Goal: Task Accomplishment & Management: Manage account settings

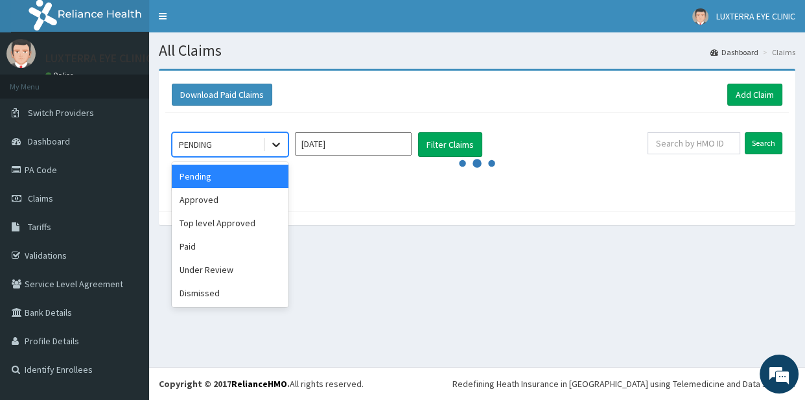
click at [278, 145] on icon at bounding box center [276, 145] width 8 height 5
click at [237, 197] on div "Approved" at bounding box center [230, 199] width 117 height 23
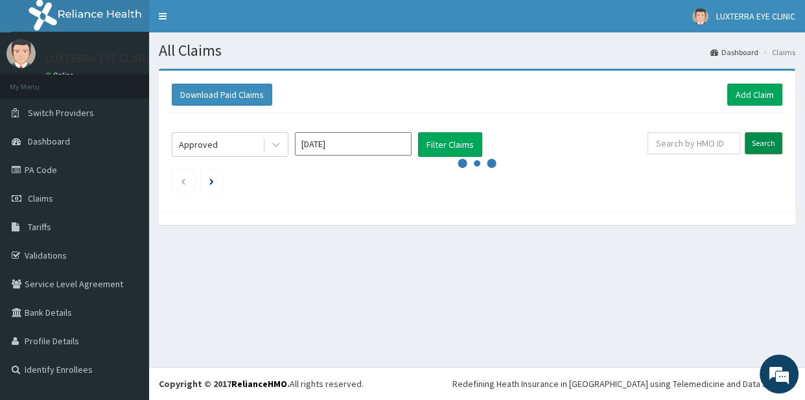
click at [766, 142] on input "Search" at bounding box center [764, 143] width 38 height 22
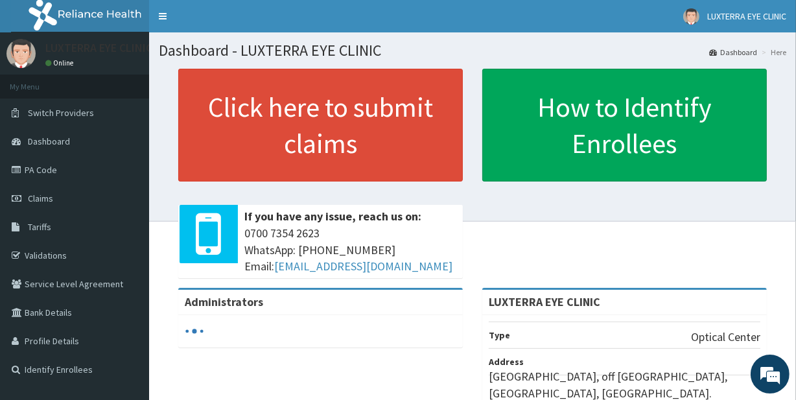
drag, startPoint x: 800, startPoint y: 194, endPoint x: 804, endPoint y: 201, distance: 7.6
click at [795, 170] on html "RelianceHMO Provider Portal | Dashboard R EL Toggle navigation LUXTERRA EYE CLI…" at bounding box center [398, 307] width 796 height 614
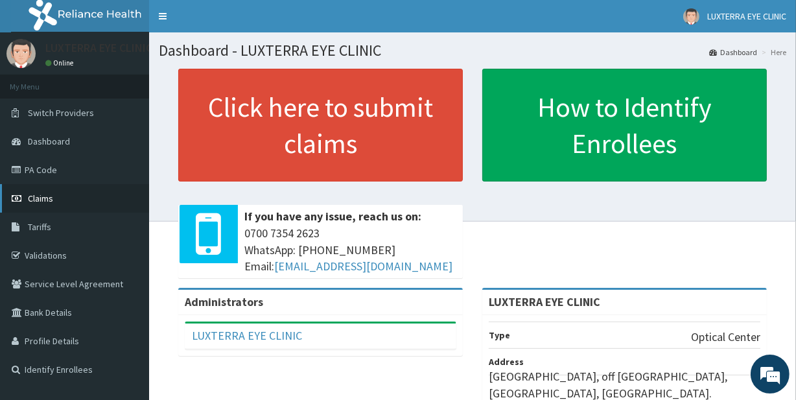
click at [65, 196] on link "Claims" at bounding box center [74, 198] width 149 height 29
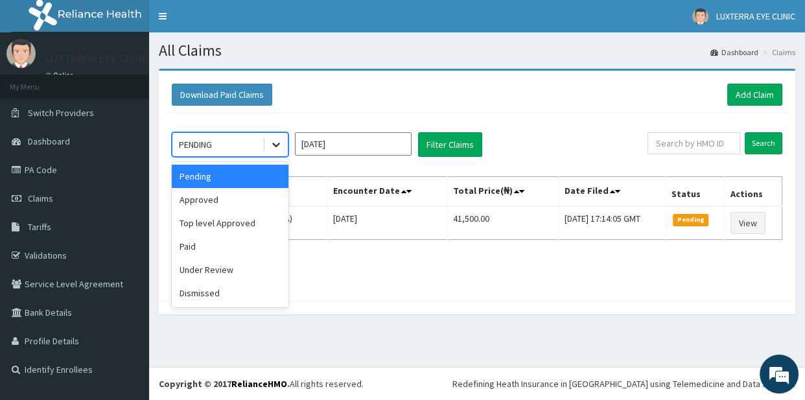
click at [275, 144] on icon at bounding box center [276, 145] width 8 height 5
click at [218, 200] on div "Approved" at bounding box center [230, 199] width 117 height 23
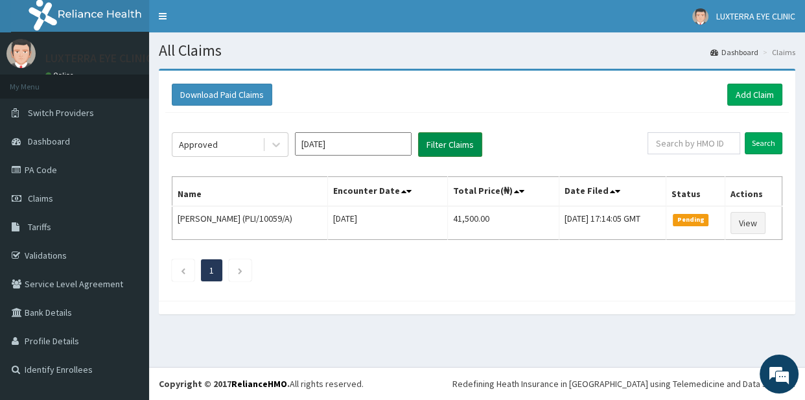
click at [438, 141] on button "Filter Claims" at bounding box center [450, 144] width 64 height 25
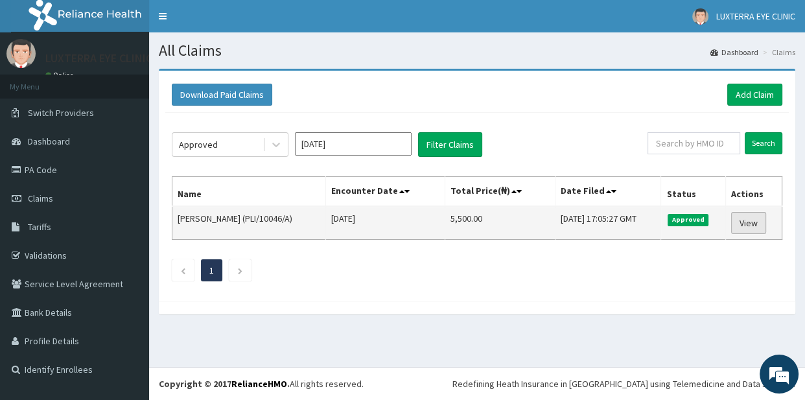
click at [749, 220] on link "View" at bounding box center [748, 223] width 35 height 22
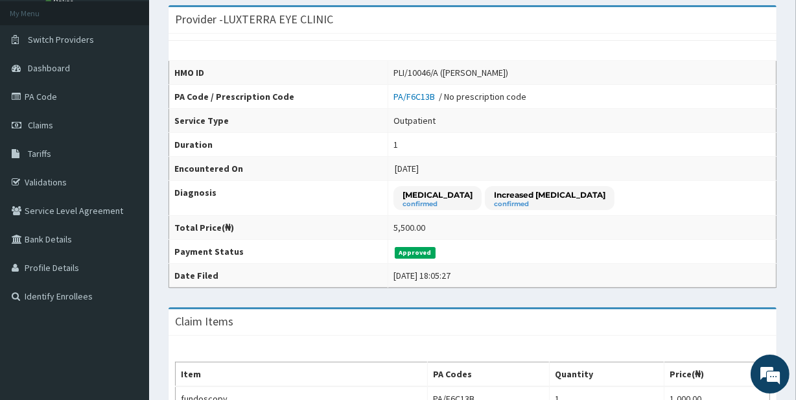
scroll to position [58, 0]
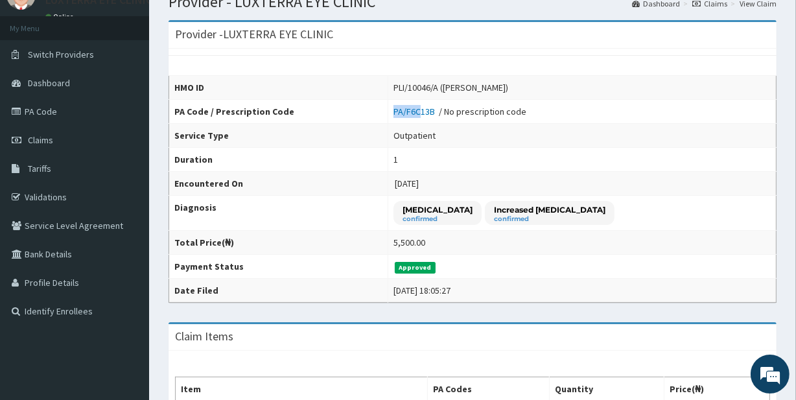
drag, startPoint x: 396, startPoint y: 110, endPoint x: 417, endPoint y: 111, distance: 21.4
click at [435, 110] on tr "PA Code / Prescription Code PA/F6C13B / No prescription code" at bounding box center [472, 112] width 607 height 24
click at [388, 111] on th "PA Code / Prescription Code" at bounding box center [278, 112] width 219 height 24
drag, startPoint x: 517, startPoint y: 142, endPoint x: 505, endPoint y: 138, distance: 12.9
click at [518, 142] on td "Outpatient" at bounding box center [582, 136] width 388 height 24
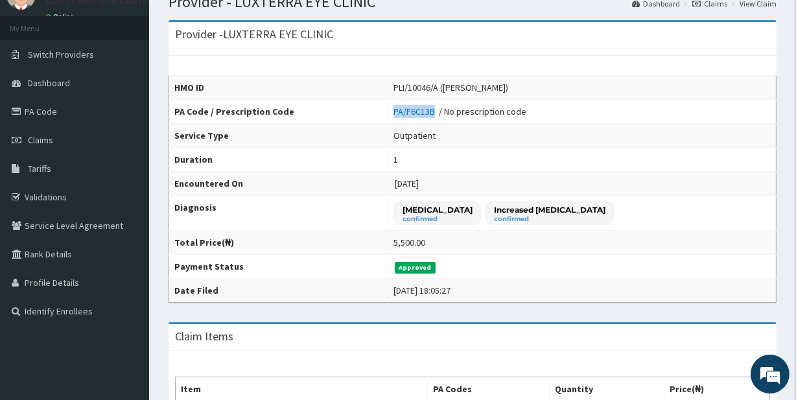
drag, startPoint x: 381, startPoint y: 102, endPoint x: 450, endPoint y: 111, distance: 69.9
click at [450, 111] on tr "PA Code / Prescription Code PA/F6C13B / No prescription code" at bounding box center [472, 112] width 607 height 24
copy tr "PA/F6C13B"
drag, startPoint x: 458, startPoint y: 84, endPoint x: 525, endPoint y: 86, distance: 67.4
click at [508, 86] on div "PLI/10046/A (Mmadu Perpetual)" at bounding box center [450, 87] width 115 height 13
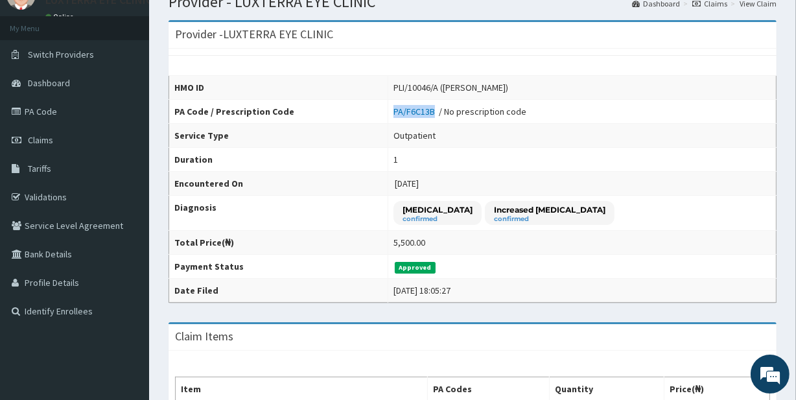
copy div "Mmadu Perpetual"
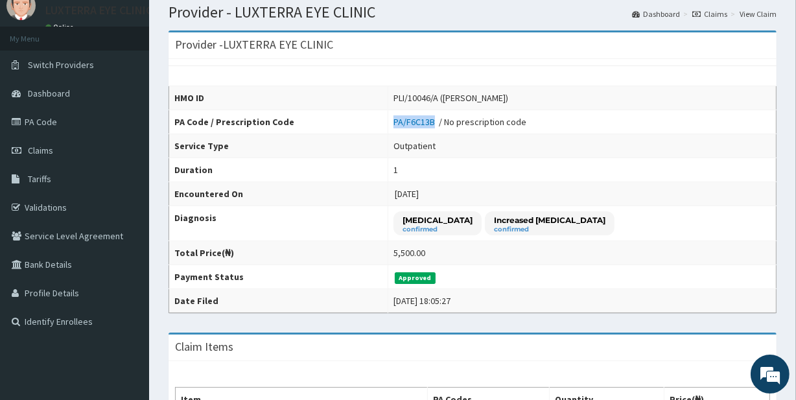
scroll to position [0, 0]
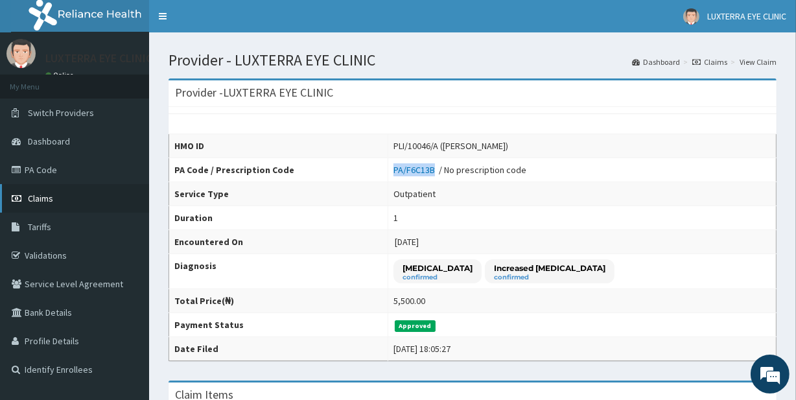
click at [54, 200] on link "Claims" at bounding box center [74, 198] width 149 height 29
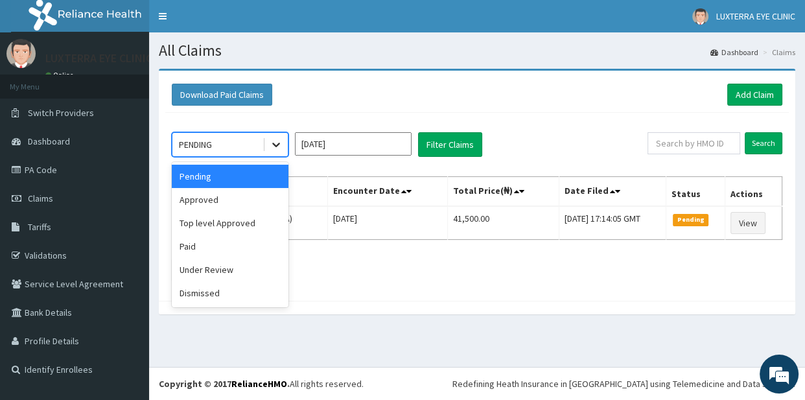
click at [278, 141] on icon at bounding box center [276, 144] width 13 height 13
click at [252, 272] on div "Under Review" at bounding box center [230, 269] width 117 height 23
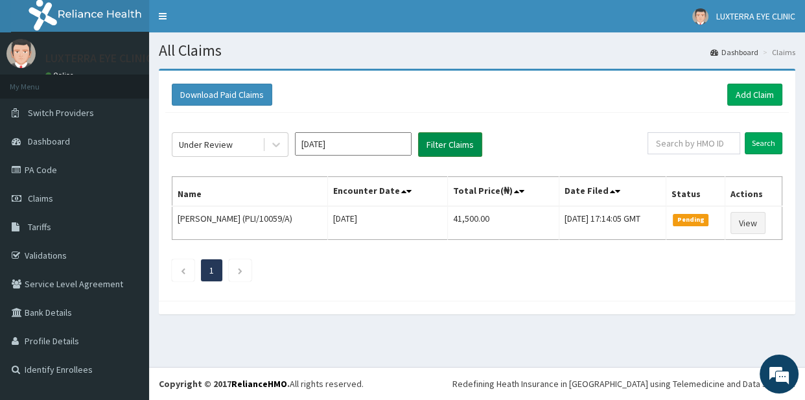
click at [448, 139] on button "Filter Claims" at bounding box center [450, 144] width 64 height 25
click at [278, 141] on icon at bounding box center [276, 144] width 13 height 13
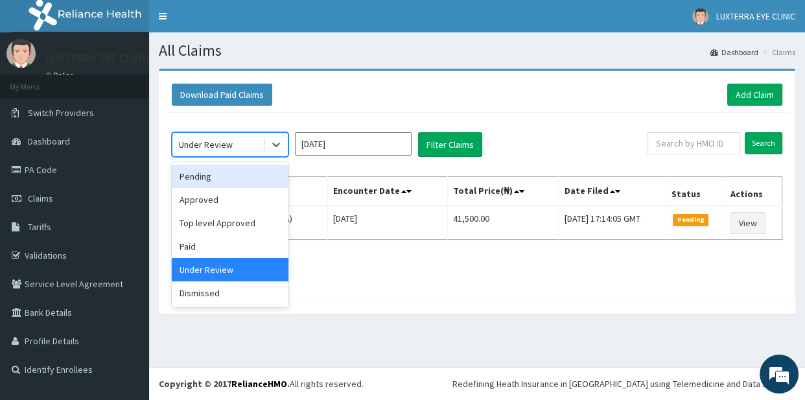
click at [244, 179] on div "Pending" at bounding box center [230, 176] width 117 height 23
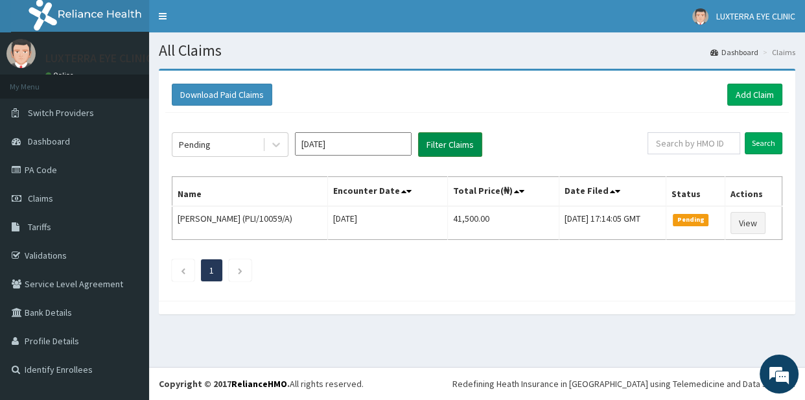
click at [458, 143] on button "Filter Claims" at bounding box center [450, 144] width 64 height 25
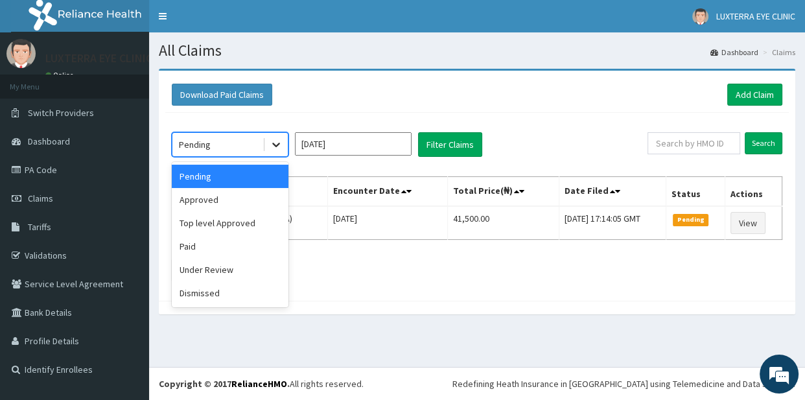
click at [274, 141] on icon at bounding box center [276, 144] width 13 height 13
click at [223, 226] on div "Top level Approved" at bounding box center [230, 222] width 117 height 23
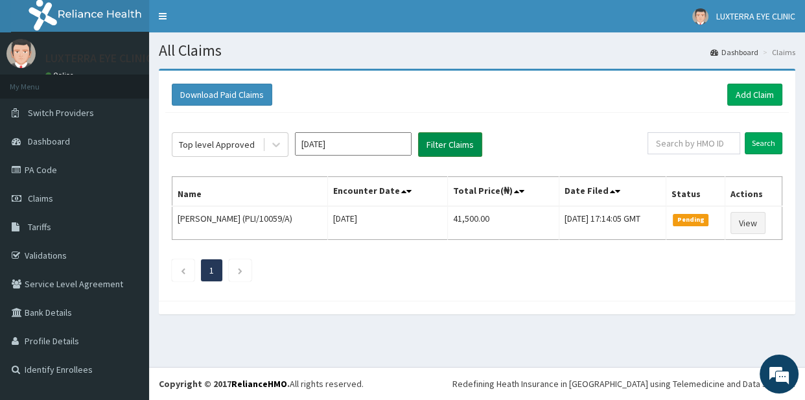
click at [454, 139] on button "Filter Claims" at bounding box center [450, 144] width 64 height 25
click at [441, 145] on button "Filter Claims" at bounding box center [450, 144] width 64 height 25
click at [279, 139] on icon at bounding box center [276, 144] width 13 height 13
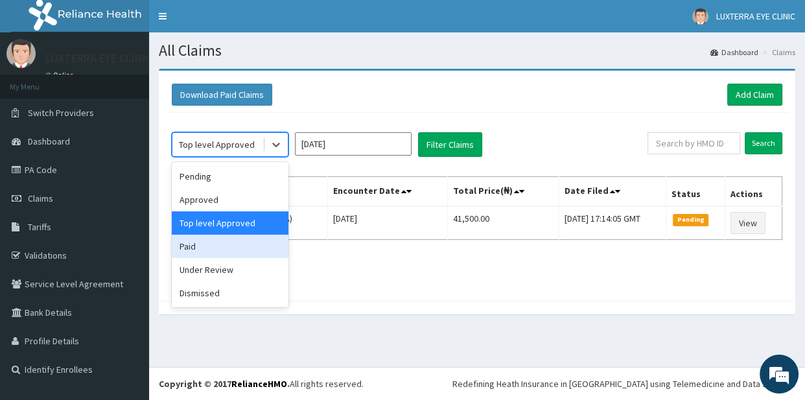
click at [251, 251] on div "Paid" at bounding box center [230, 246] width 117 height 23
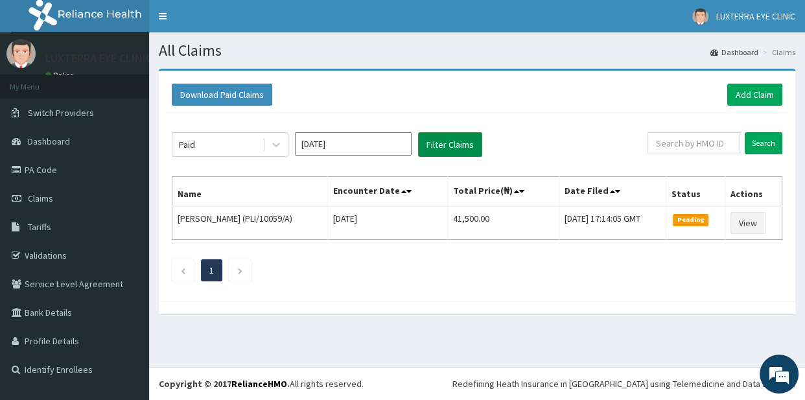
click at [424, 147] on button "Filter Claims" at bounding box center [450, 144] width 64 height 25
click at [433, 142] on button "Filter Claims" at bounding box center [450, 144] width 64 height 25
click at [280, 141] on icon at bounding box center [276, 144] width 13 height 13
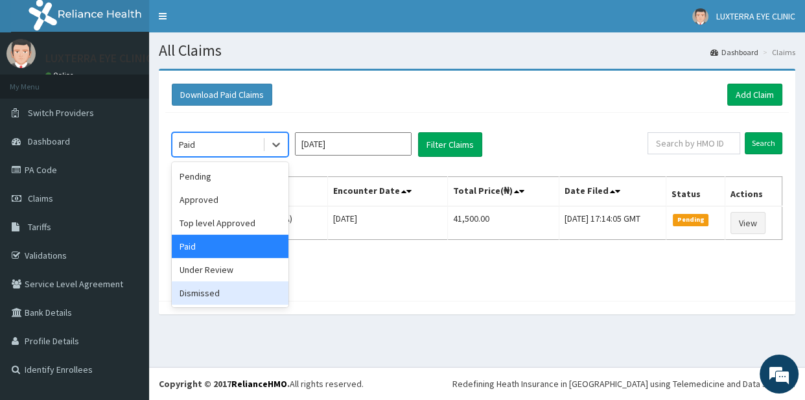
click at [224, 288] on div "Dismissed" at bounding box center [230, 292] width 117 height 23
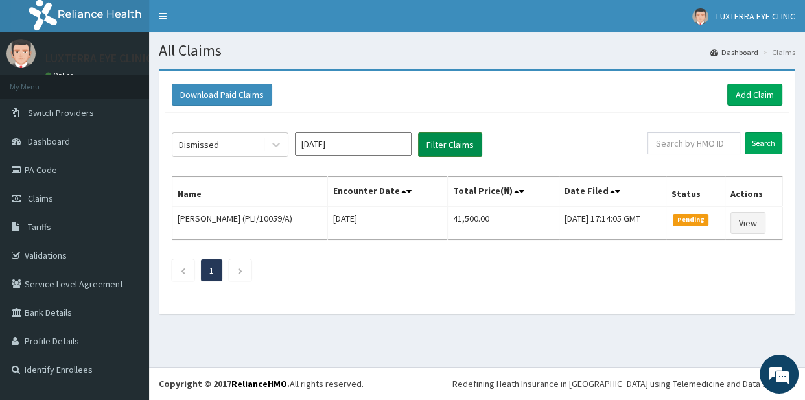
click at [442, 146] on button "Filter Claims" at bounding box center [450, 144] width 64 height 25
click at [442, 139] on button "Filter Claims" at bounding box center [450, 144] width 64 height 25
click at [441, 143] on button "Filter Claims" at bounding box center [450, 144] width 64 height 25
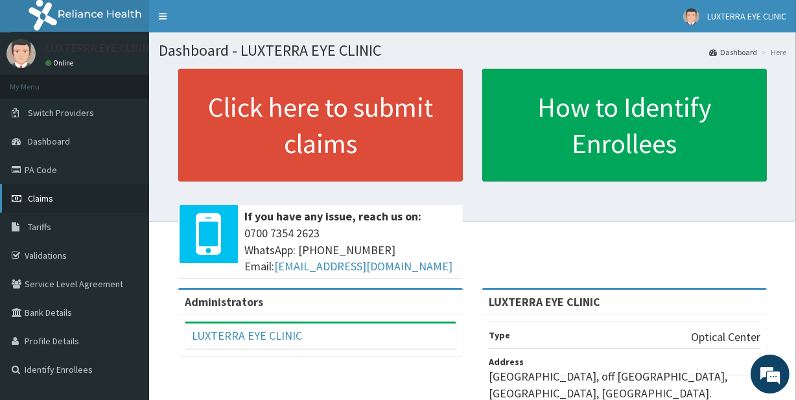
click at [77, 199] on link "Claims" at bounding box center [74, 198] width 149 height 29
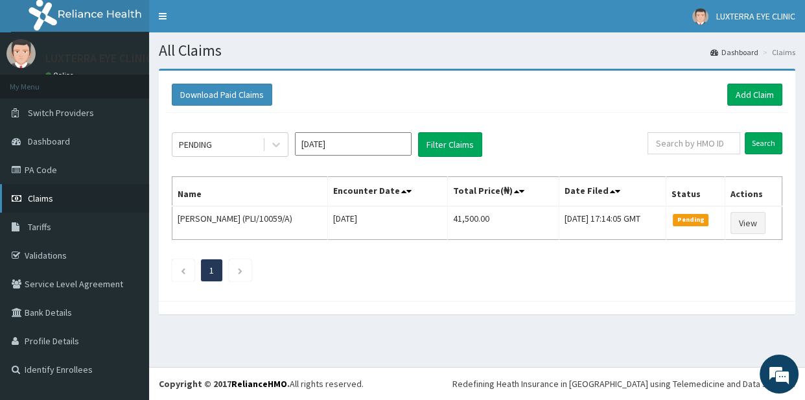
click at [80, 197] on link "Claims" at bounding box center [74, 198] width 149 height 29
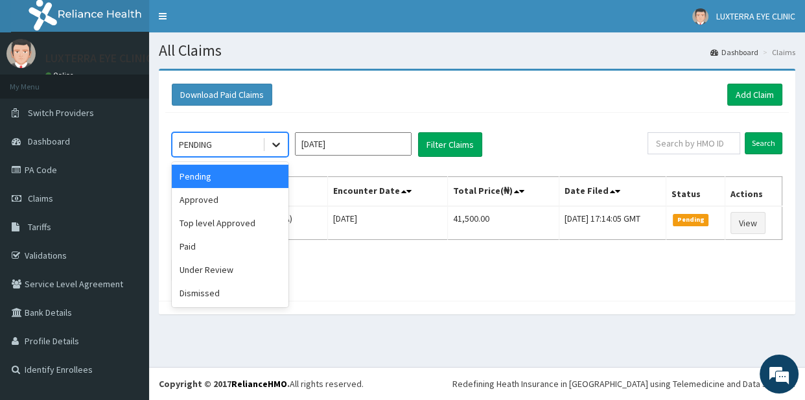
click at [274, 143] on icon at bounding box center [276, 144] width 13 height 13
click at [224, 265] on div "Under Review" at bounding box center [230, 269] width 117 height 23
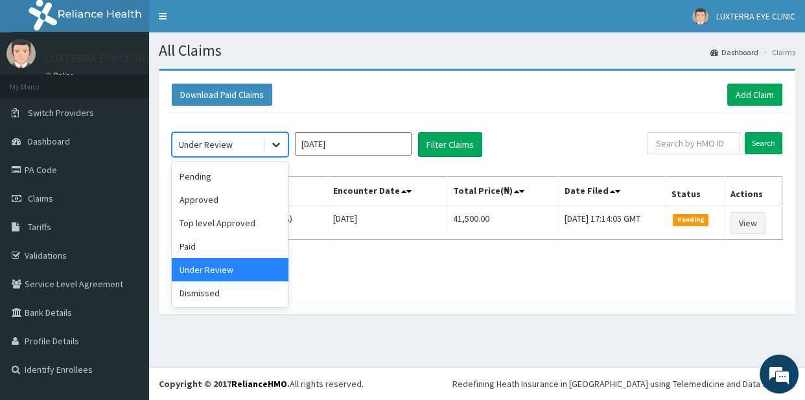
click at [272, 139] on icon at bounding box center [276, 144] width 13 height 13
click at [224, 180] on div "Pending" at bounding box center [230, 176] width 117 height 23
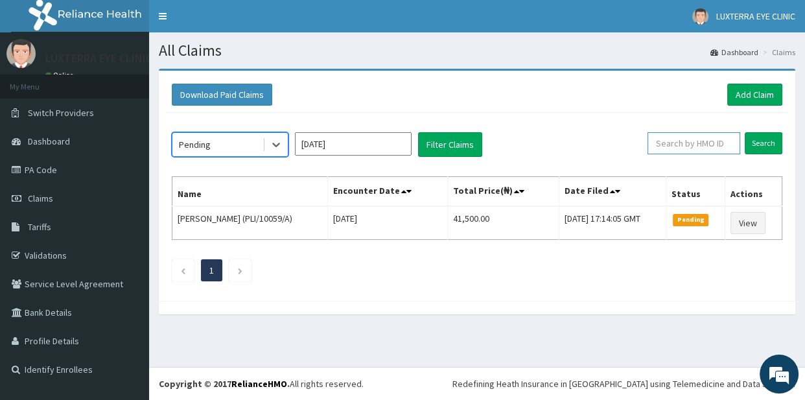
click at [677, 143] on input "text" at bounding box center [694, 143] width 93 height 22
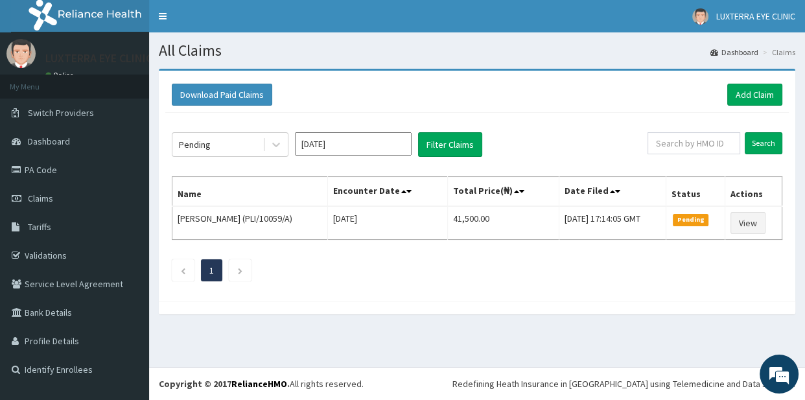
click at [419, 200] on th "Encounter Date" at bounding box center [387, 192] width 120 height 30
